Goal: Task Accomplishment & Management: Use online tool/utility

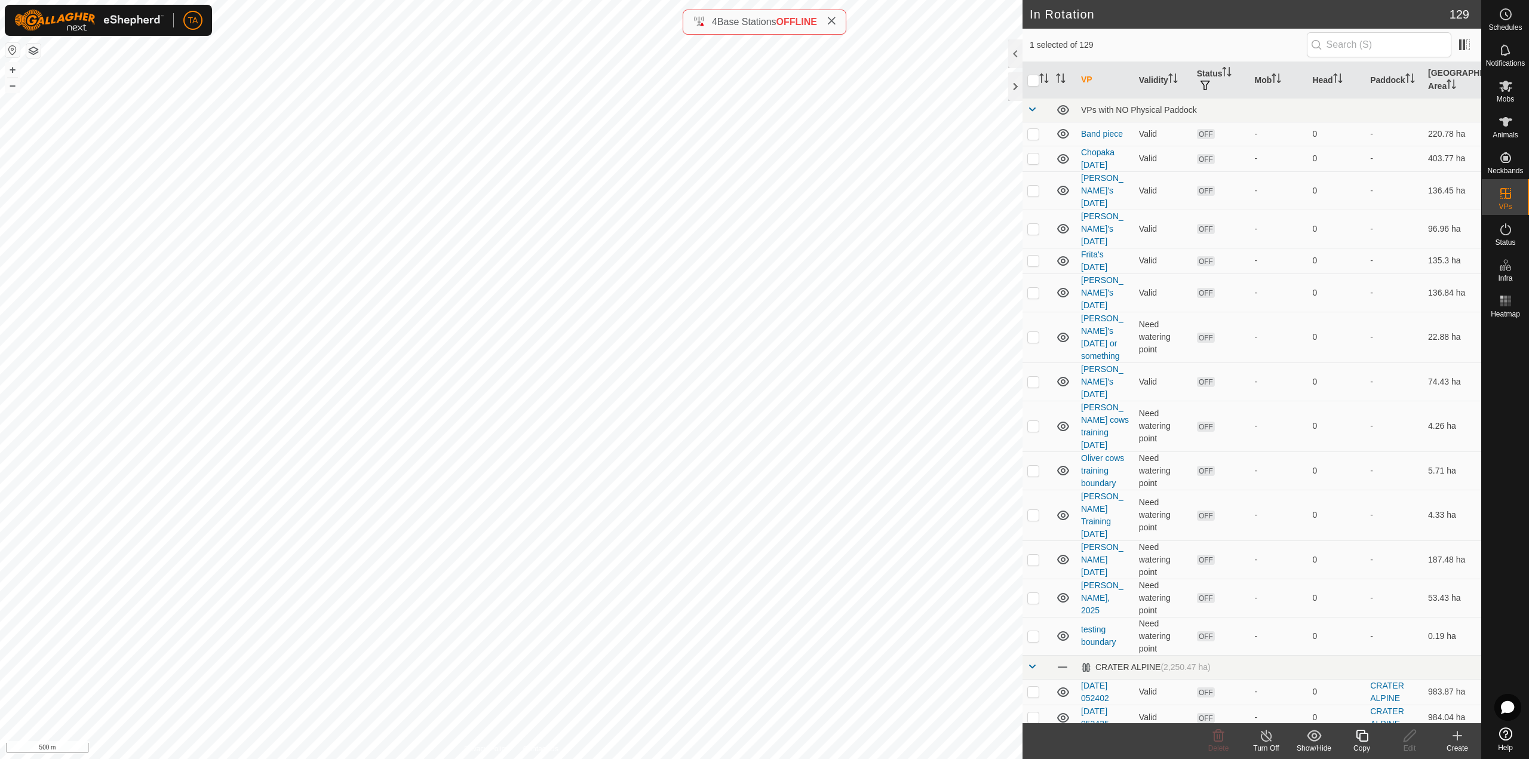
click at [1359, 747] on div "Copy" at bounding box center [1362, 748] width 48 height 11
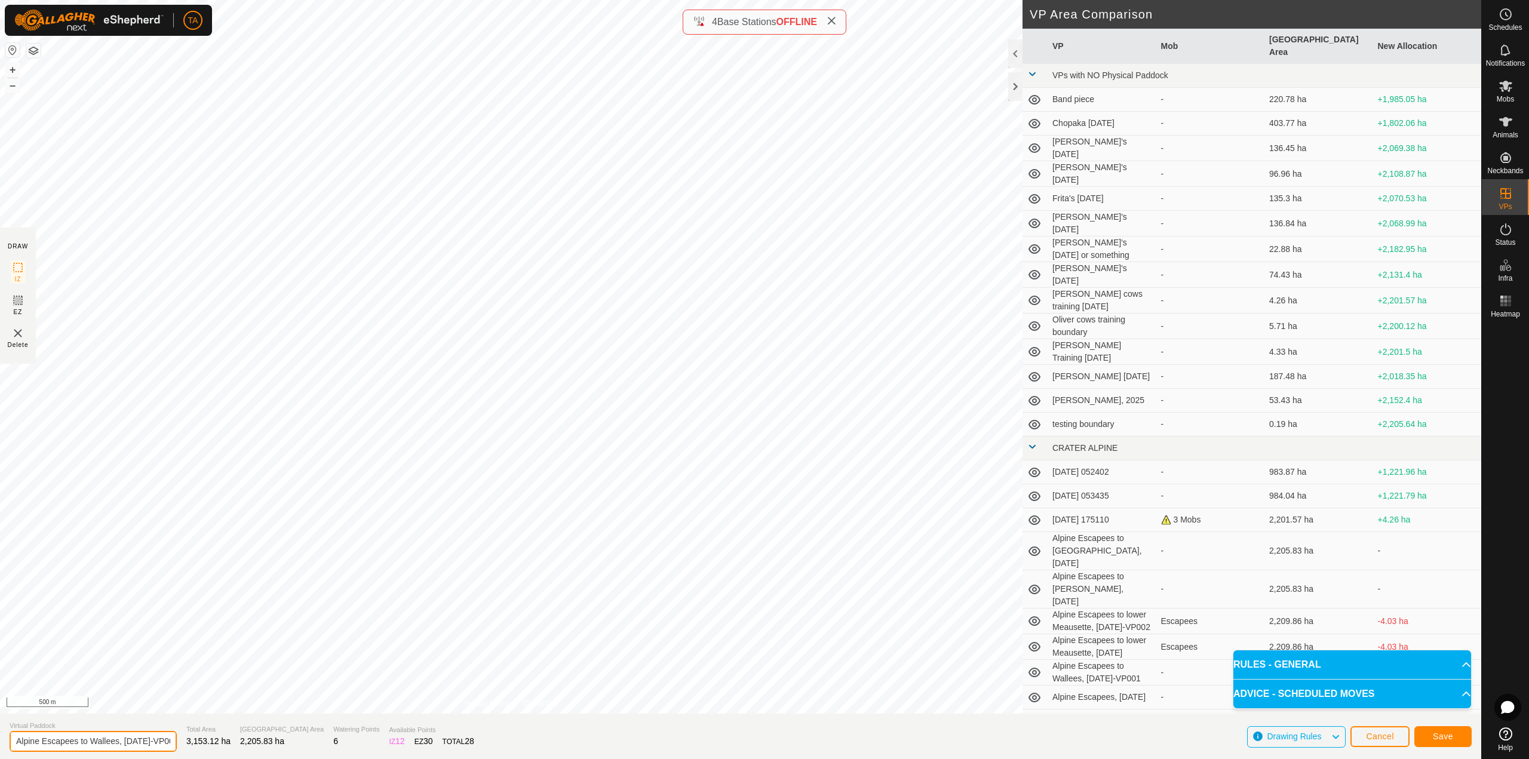
click at [160, 738] on input "Alpine Escapees to Wallees, [DATE]-VP001" at bounding box center [93, 741] width 167 height 21
click at [1446, 718] on section "Virtual Paddock Alpine Escapees to Wallees, [DATE]-VP001 Total Area 3,153.12 ha…" at bounding box center [740, 736] width 1481 height 45
click at [1440, 739] on span "Save" at bounding box center [1443, 737] width 20 height 10
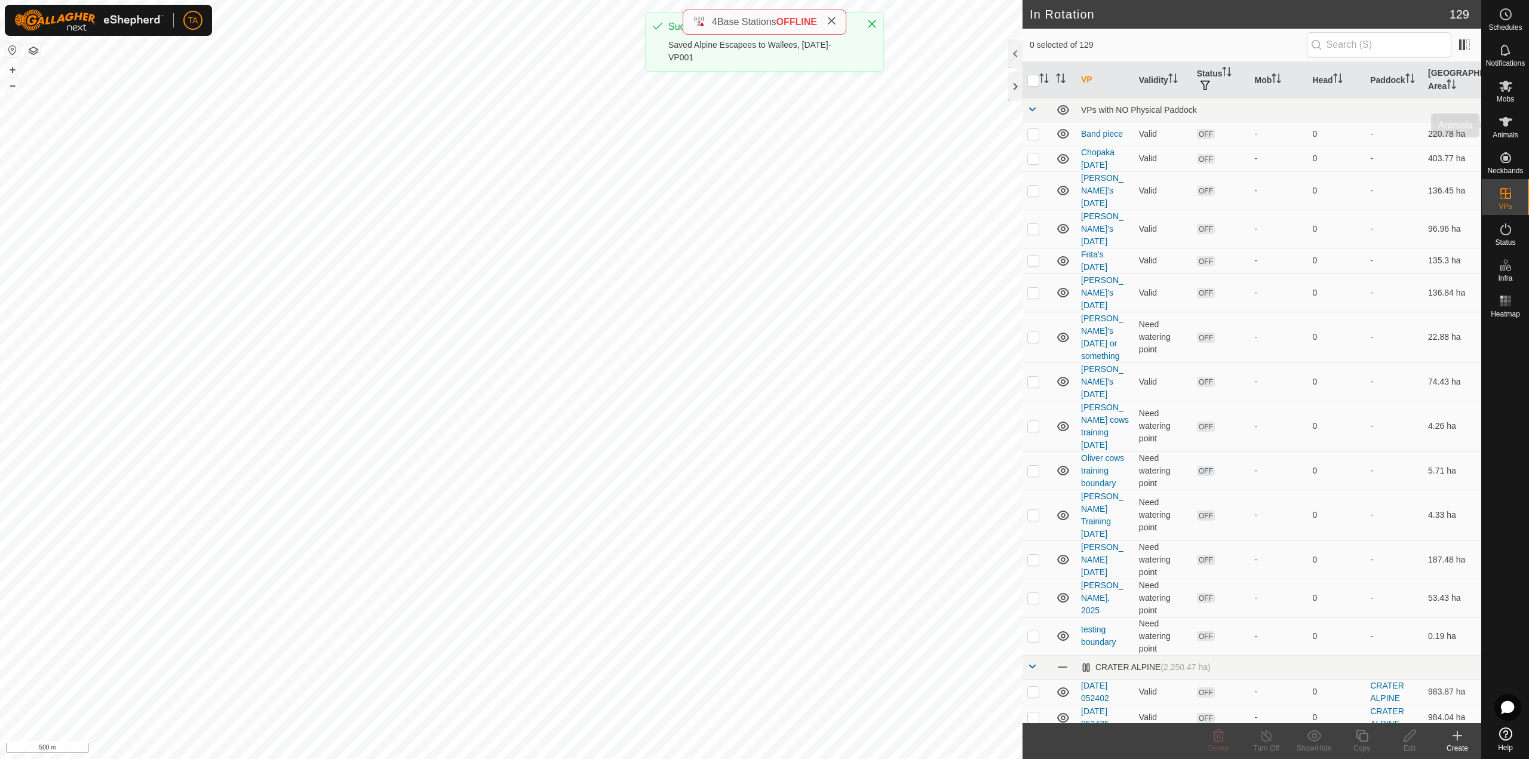
click at [1519, 128] on div "Animals" at bounding box center [1505, 125] width 47 height 36
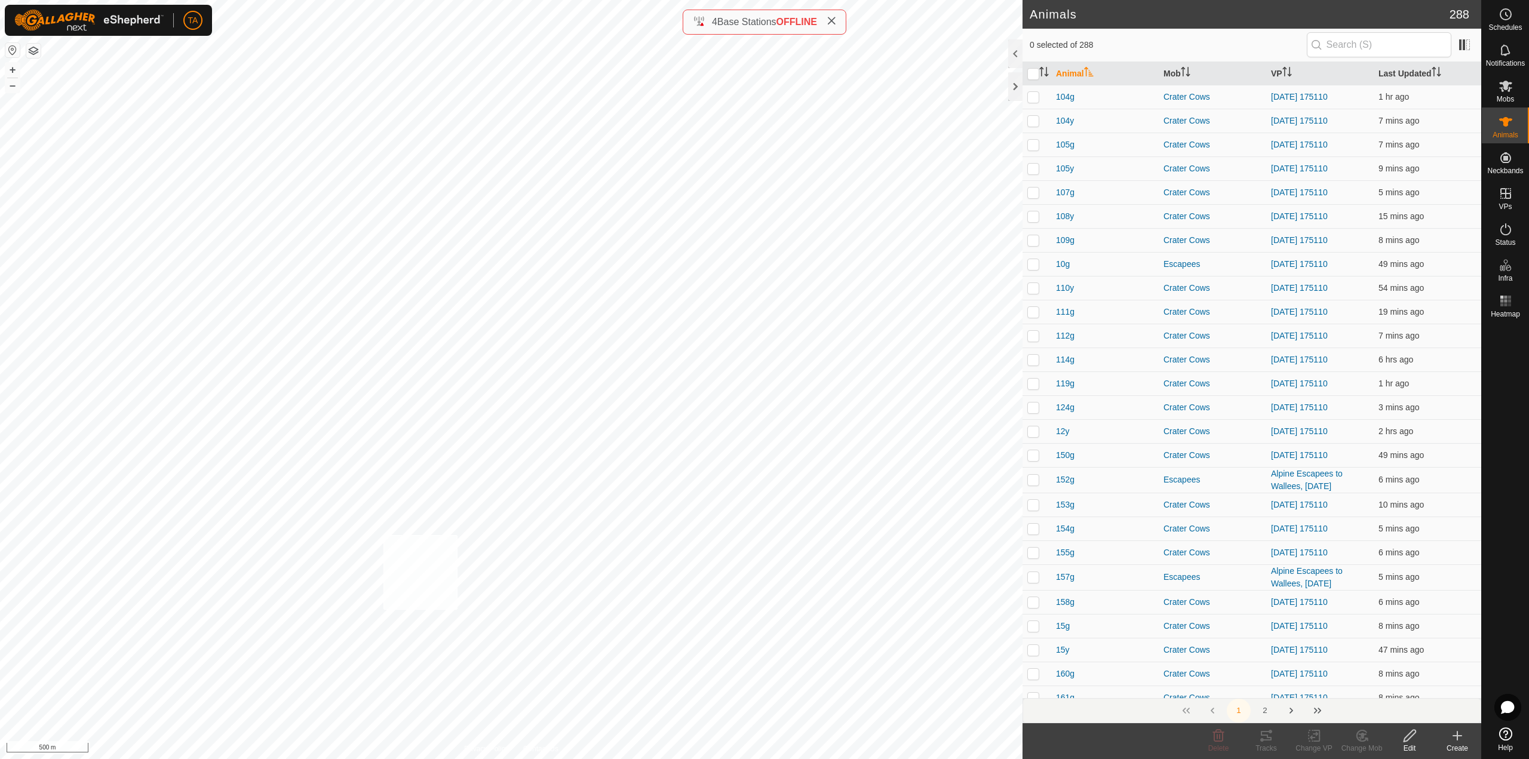
checkbox input "true"
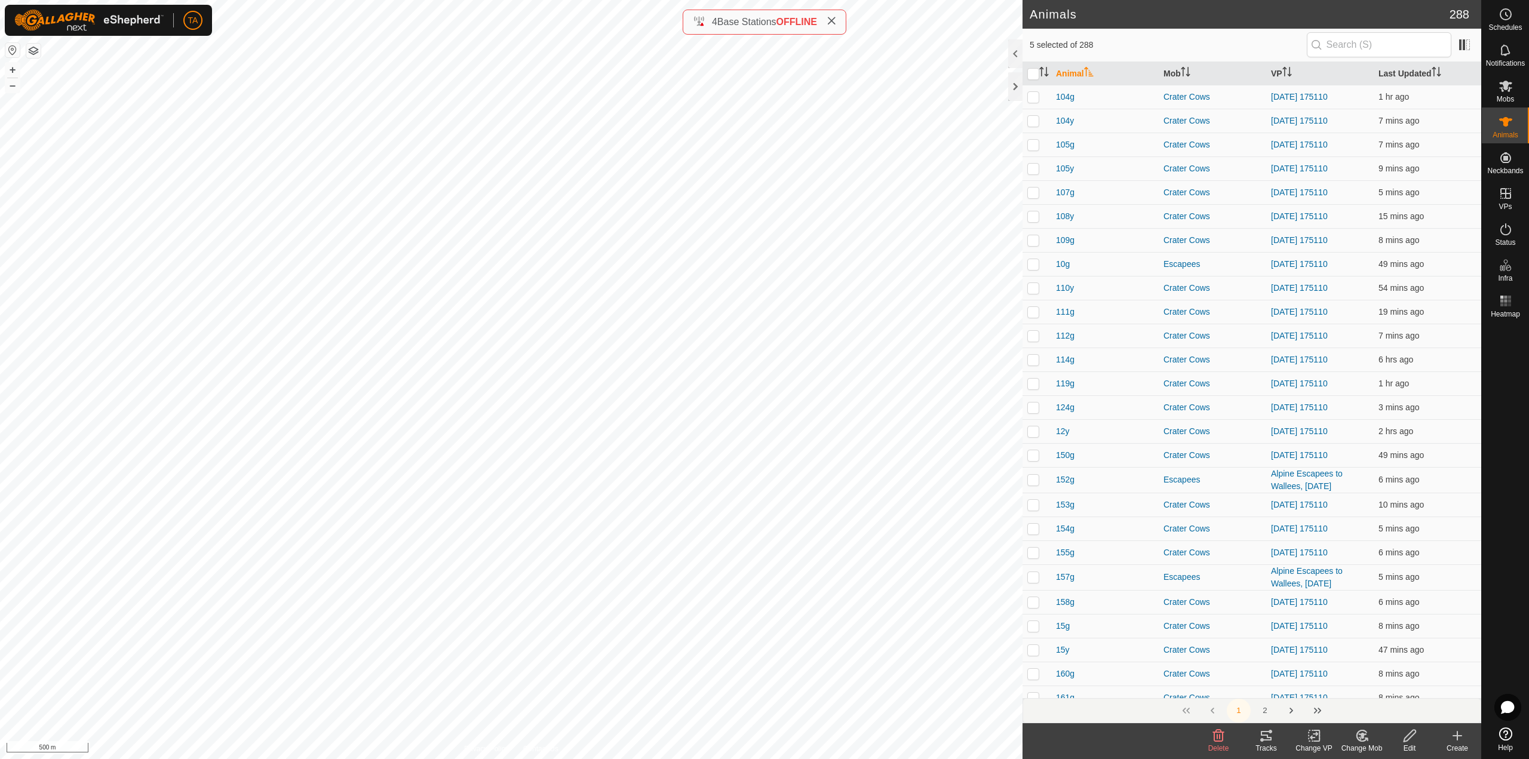
click at [1319, 743] on div "Change VP" at bounding box center [1314, 748] width 48 height 11
click at [1339, 683] on link "Choose VP..." at bounding box center [1349, 684] width 118 height 24
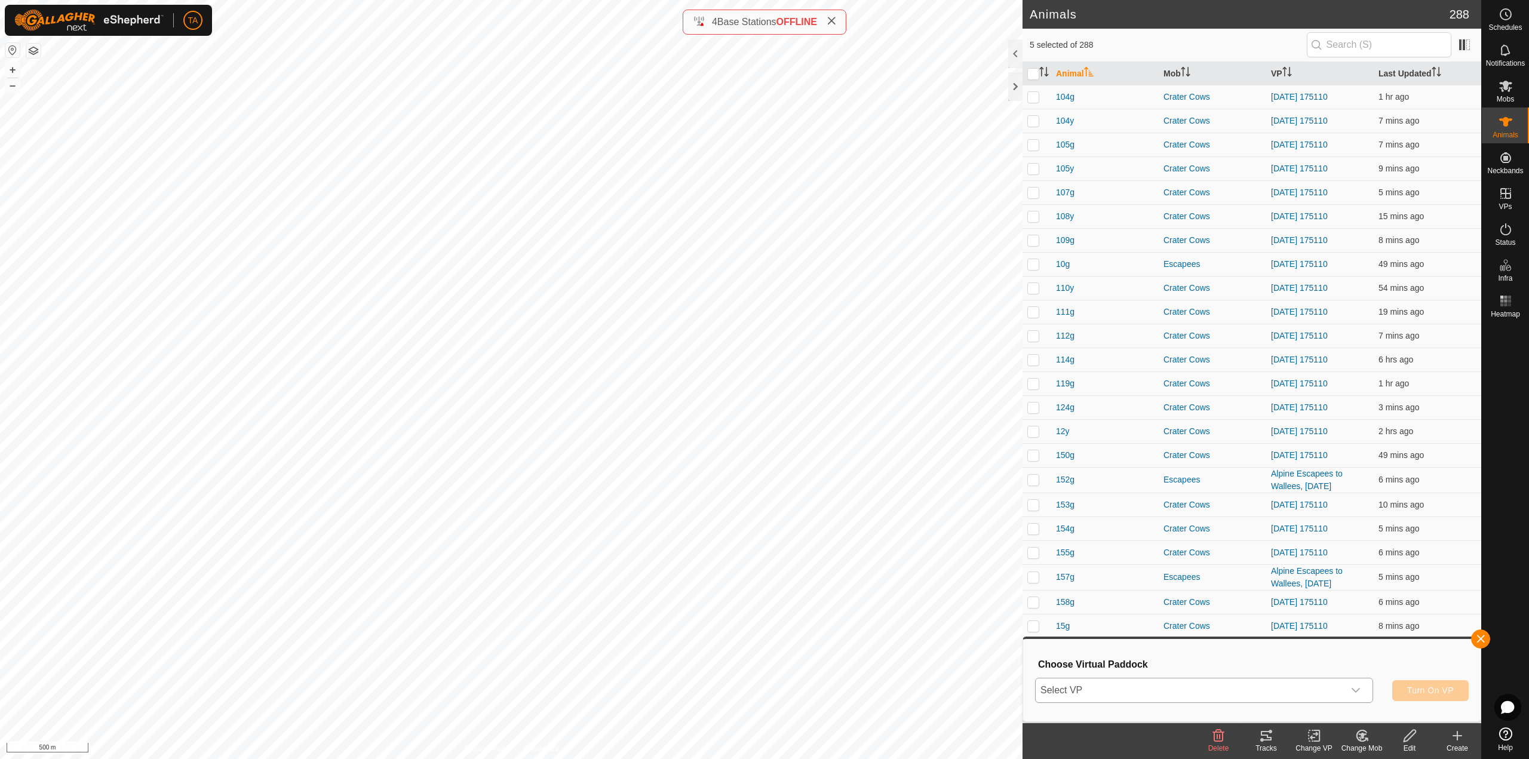
click at [1281, 693] on span "Select VP" at bounding box center [1189, 690] width 308 height 24
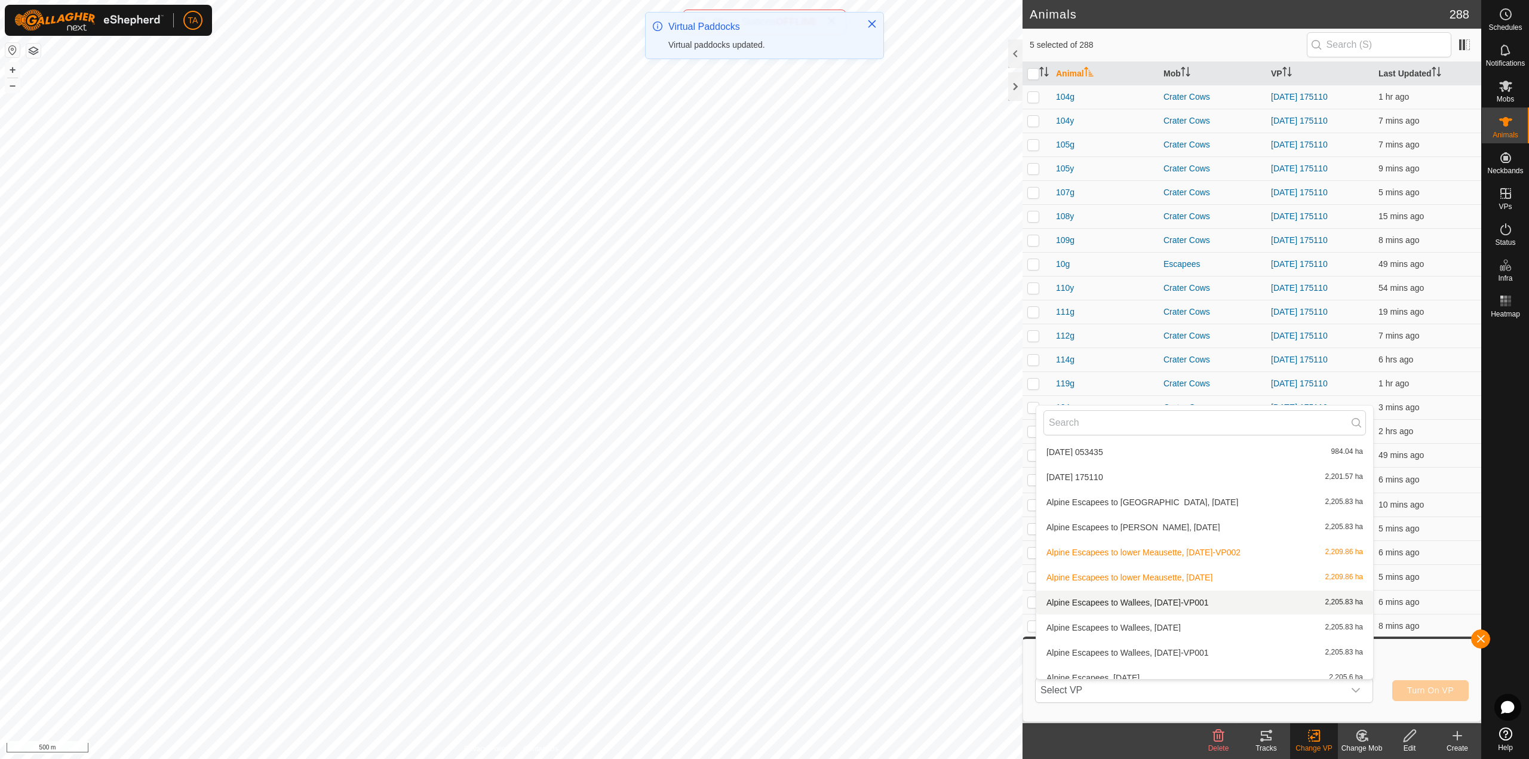
scroll to position [491, 0]
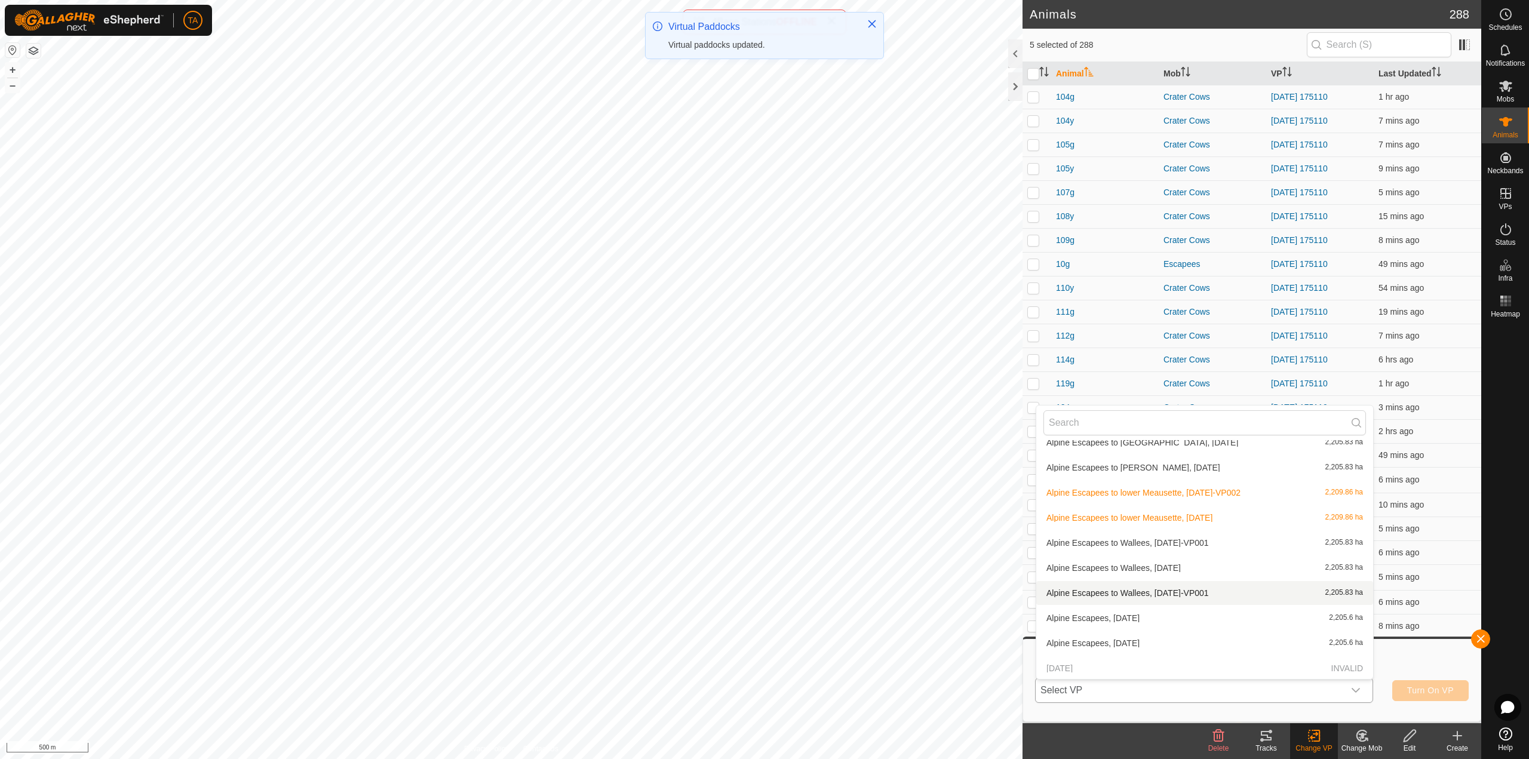
click at [1202, 600] on li "Alpine Escapees to Wallees, [DATE]-VP001 2,205.83 ha" at bounding box center [1204, 593] width 337 height 24
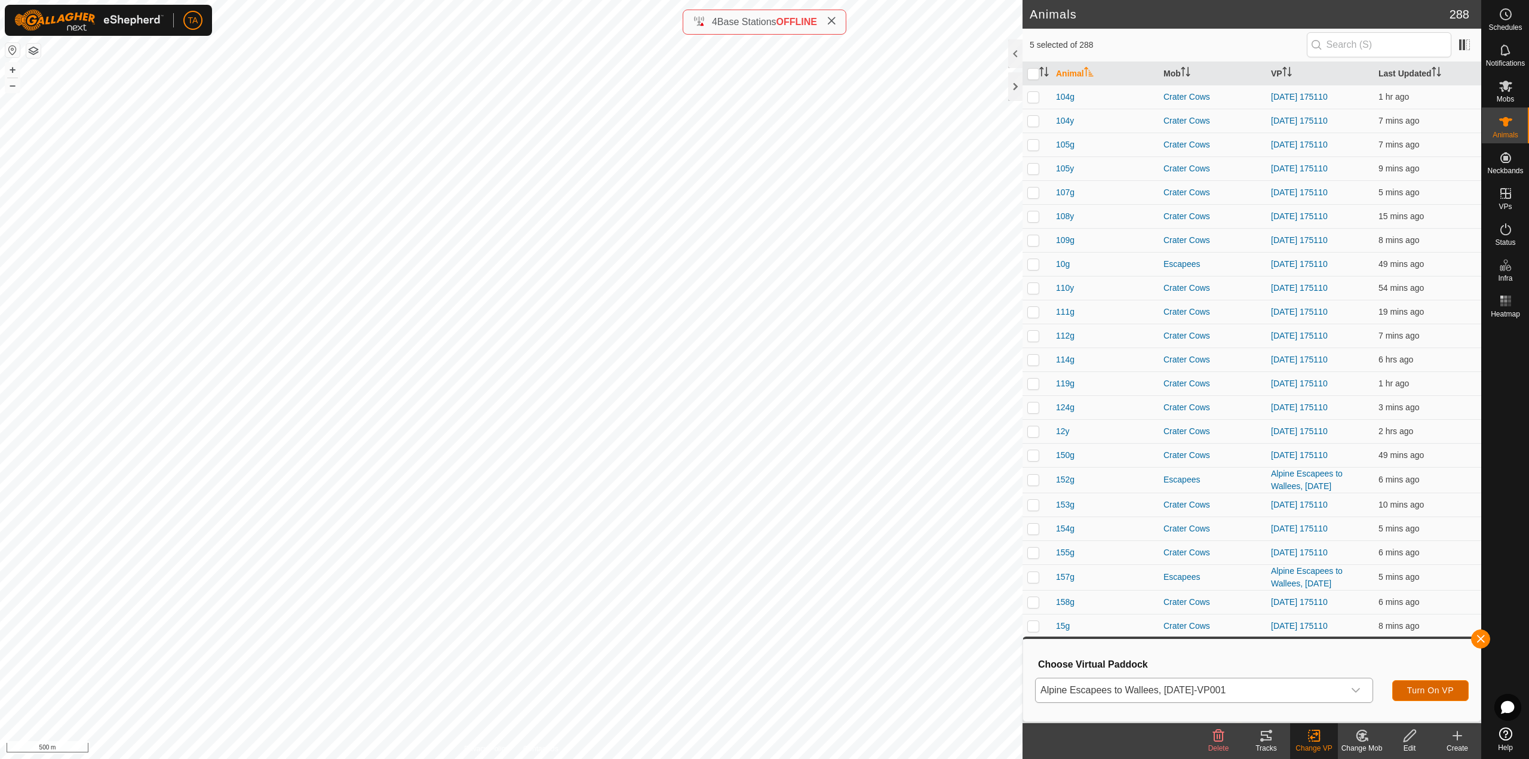
click at [1441, 690] on span "Turn On VP" at bounding box center [1430, 691] width 47 height 10
